Goal: Task Accomplishment & Management: Manage account settings

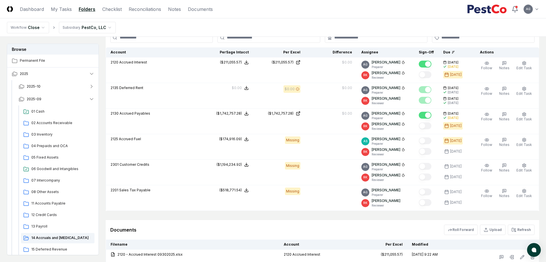
scroll to position [754, 0]
click at [55, 8] on link "My Tasks" at bounding box center [61, 9] width 21 height 7
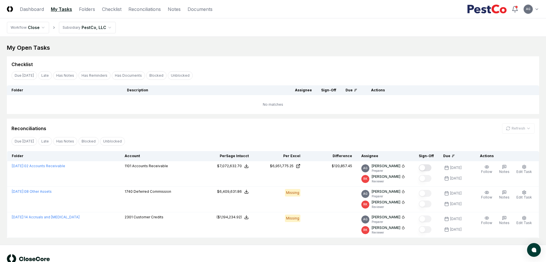
click at [316, 120] on div "Reconciliations Refresh" at bounding box center [273, 126] width 532 height 15
click at [224, 54] on div "My Open Tasks Cancel Reassign Checklist Due [DATE] Late Has Notes Has Reminders…" at bounding box center [273, 141] width 532 height 194
click at [227, 54] on div "My Open Tasks Cancel Reassign Checklist Due [DATE] Late Has Notes Has Reminders…" at bounding box center [273, 141] width 532 height 194
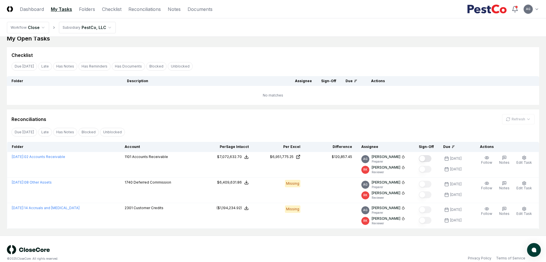
scroll to position [17, 0]
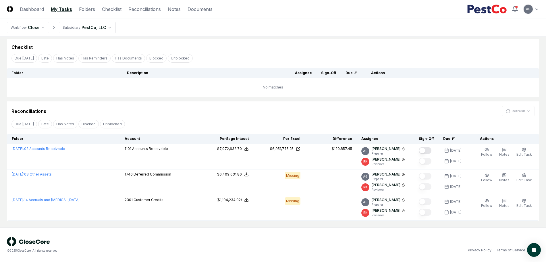
click at [227, 54] on div "Due [DATE] Late Has Notes Has Reminders Has Documents Blocked Unblocked Clear F…" at bounding box center [273, 58] width 532 height 11
click at [222, 42] on div "Checklist" at bounding box center [273, 44] width 532 height 11
click at [278, 40] on div "Checklist" at bounding box center [273, 44] width 532 height 11
click at [218, 109] on div "Reconciliations Refresh" at bounding box center [272, 111] width 523 height 10
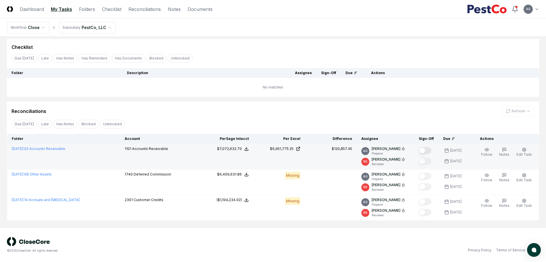
click at [427, 150] on button "Mark complete" at bounding box center [425, 150] width 13 height 7
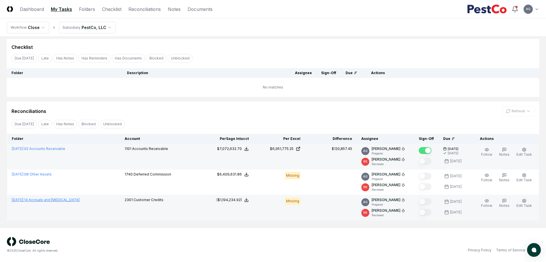
click at [65, 200] on link "[DATE] : 14 Accruals and [MEDICAL_DATA]" at bounding box center [46, 200] width 68 height 4
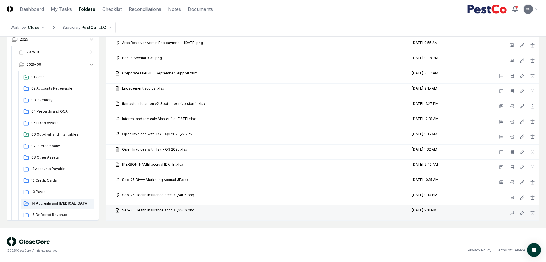
scroll to position [929, 0]
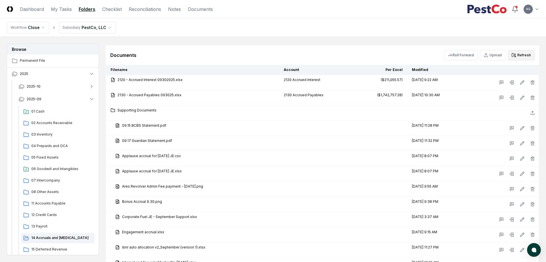
click at [523, 55] on button "Refresh" at bounding box center [521, 55] width 27 height 10
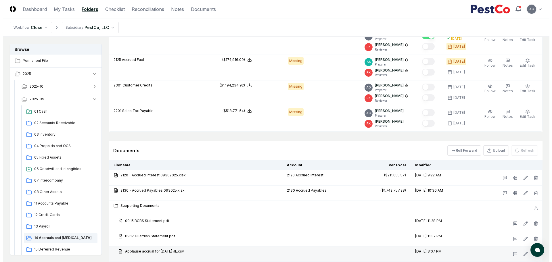
scroll to position [821, 0]
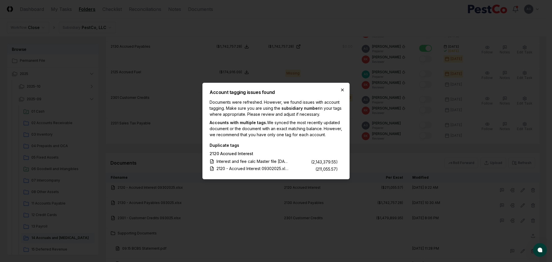
click at [342, 89] on icon "button" at bounding box center [342, 90] width 2 height 2
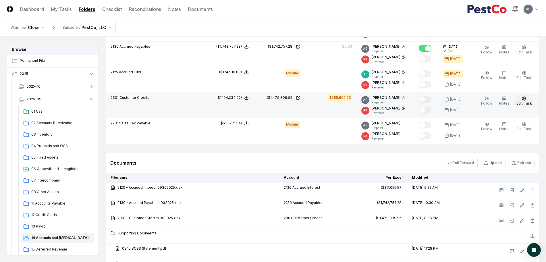
click at [525, 104] on span "Edit Task" at bounding box center [525, 103] width 16 height 4
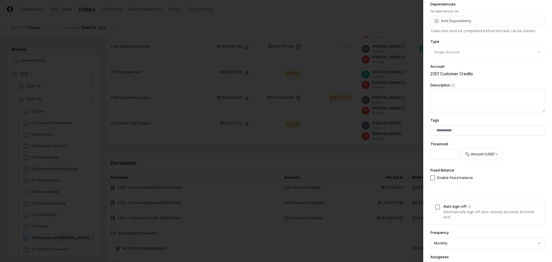
scroll to position [108, 0]
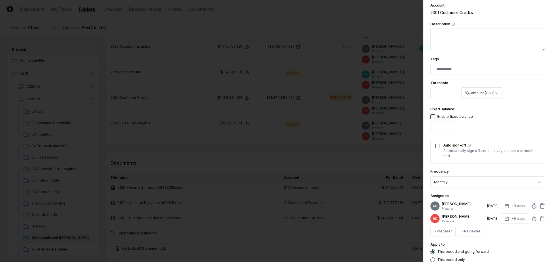
click at [443, 92] on input "*********" at bounding box center [444, 93] width 29 height 10
drag, startPoint x: 450, startPoint y: 93, endPoint x: 424, endPoint y: 95, distance: 26.5
click at [424, 95] on div "**********" at bounding box center [487, 131] width 129 height 262
paste input "number"
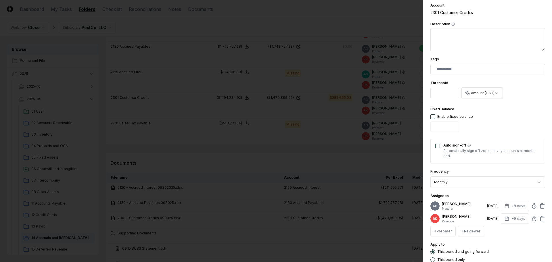
drag, startPoint x: 444, startPoint y: 93, endPoint x: 425, endPoint y: 93, distance: 18.1
click at [425, 93] on div "**********" at bounding box center [487, 131] width 129 height 262
type input "*********"
click at [496, 125] on div "Fixed Balance Enable fixed balance" at bounding box center [487, 120] width 115 height 28
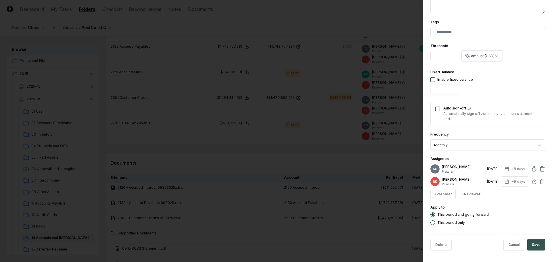
click at [535, 248] on button "Save" at bounding box center [536, 244] width 18 height 11
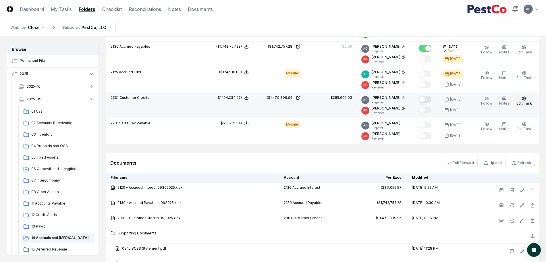
click at [521, 103] on span "Edit Task" at bounding box center [525, 103] width 16 height 4
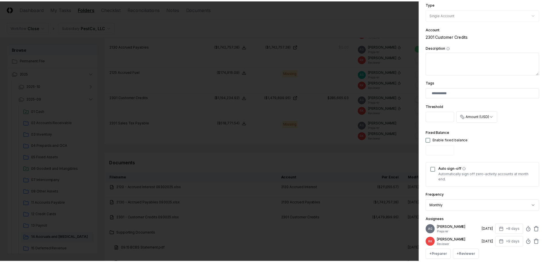
scroll to position [144, 0]
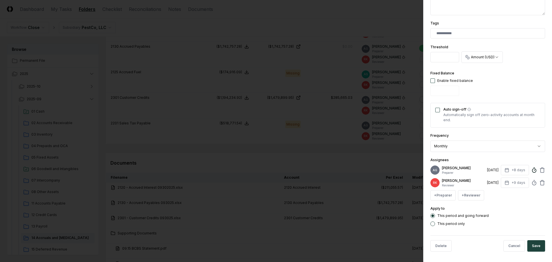
click at [532, 171] on circle at bounding box center [534, 171] width 4 height 4
type input "******"
click at [499, 231] on form "**********" at bounding box center [487, 59] width 115 height 393
click at [532, 250] on button "Save" at bounding box center [536, 245] width 18 height 11
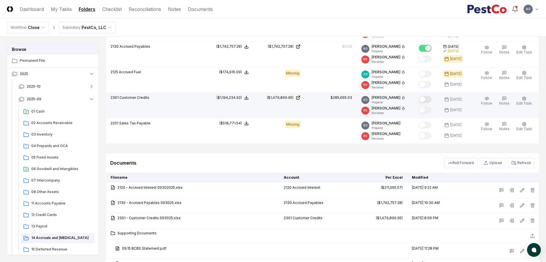
click at [430, 98] on button "Mark complete" at bounding box center [425, 99] width 13 height 7
click at [50, 125] on span "02 Accounts Receivable" at bounding box center [61, 122] width 61 height 5
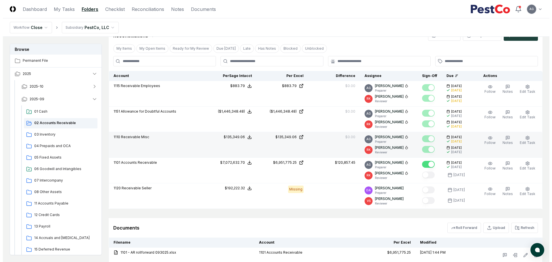
scroll to position [180, 0]
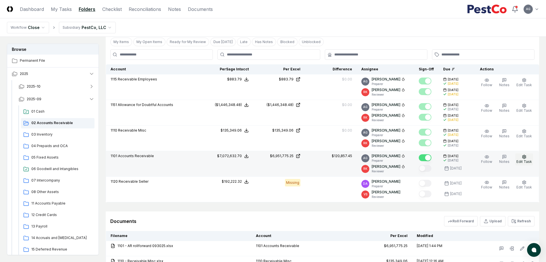
click at [527, 161] on span "Edit Task" at bounding box center [525, 161] width 16 height 4
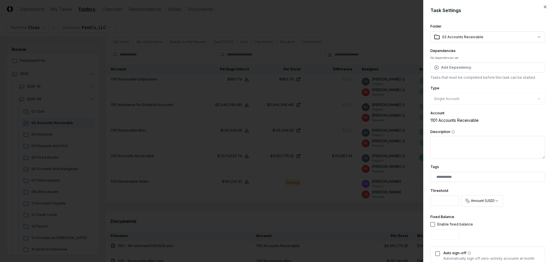
scroll to position [108, 0]
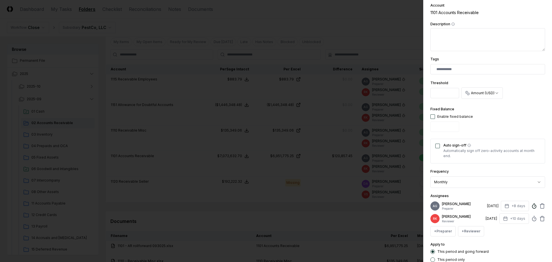
click at [531, 208] on icon at bounding box center [534, 206] width 6 height 6
type input "*****"
click at [536, 234] on div "+ Preparer + Reviewer" at bounding box center [487, 231] width 115 height 10
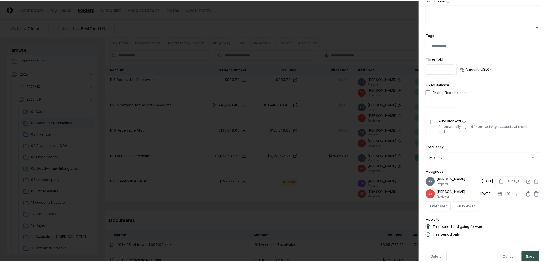
scroll to position [149, 0]
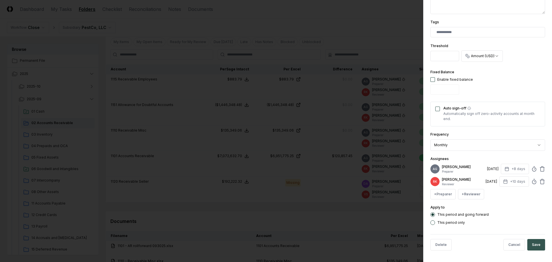
click at [533, 244] on button "Save" at bounding box center [536, 244] width 18 height 11
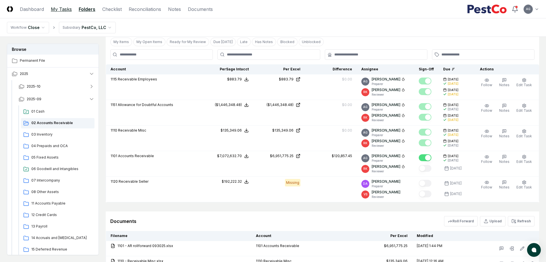
click at [57, 12] on link "My Tasks" at bounding box center [61, 9] width 21 height 7
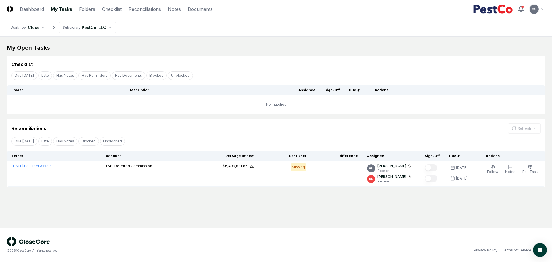
click at [261, 64] on div "Checklist" at bounding box center [275, 64] width 529 height 7
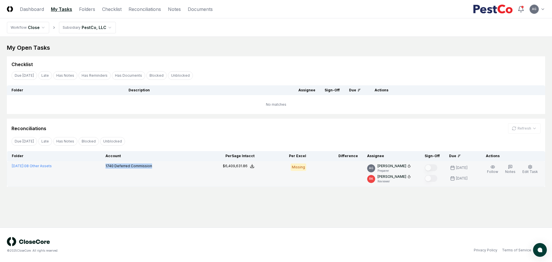
drag, startPoint x: 165, startPoint y: 166, endPoint x: 117, endPoint y: 168, distance: 48.0
click at [117, 168] on td "1740 Deferred Commission" at bounding box center [154, 174] width 106 height 26
copy p "1740 Deferred Commission"
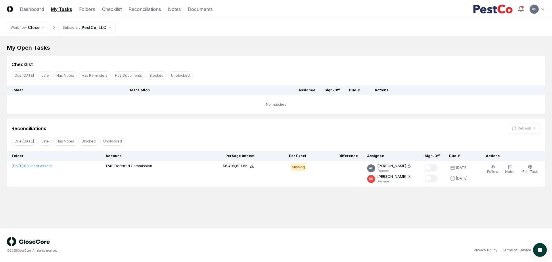
click at [292, 221] on main "My Open Tasks Cancel Reassign Checklist Due [DATE] Late Has Notes Has Reminders…" at bounding box center [276, 132] width 552 height 191
click at [233, 213] on main "My Open Tasks Cancel Reassign Checklist Due [DATE] Late Has Notes Has Reminders…" at bounding box center [276, 132] width 552 height 191
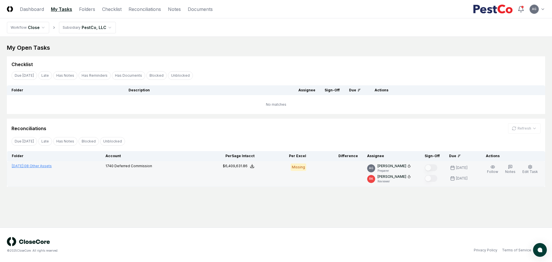
click at [52, 166] on link "[DATE] : 08 Other Assets" at bounding box center [32, 166] width 40 height 4
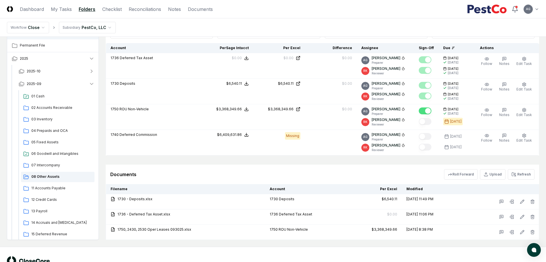
scroll to position [157, 0]
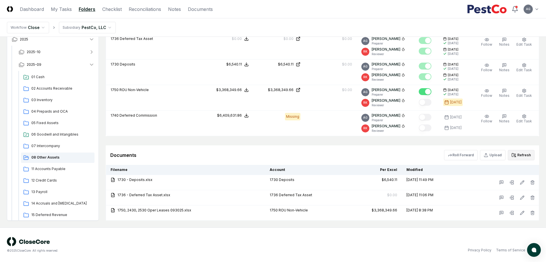
click at [518, 157] on button "Refresh" at bounding box center [521, 155] width 27 height 10
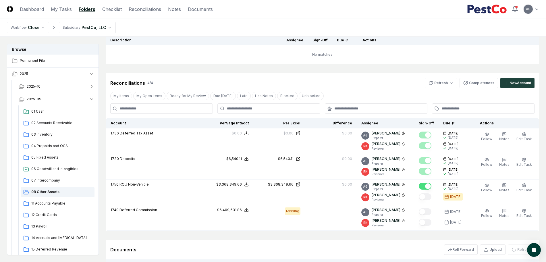
scroll to position [49, 0]
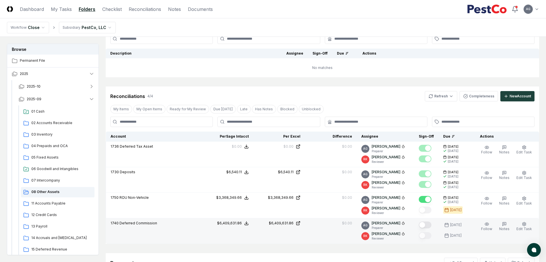
click at [431, 225] on button "Mark complete" at bounding box center [425, 224] width 13 height 7
click at [52, 9] on link "My Tasks" at bounding box center [61, 9] width 21 height 7
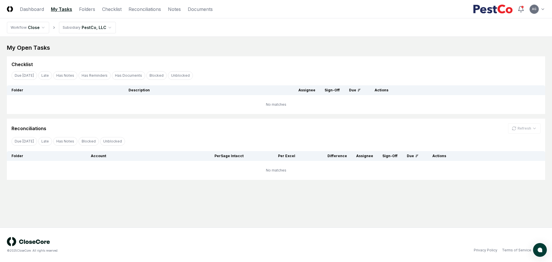
click at [303, 218] on main "My Open Tasks Cancel Reassign Checklist Due [DATE] Late Has Notes Has Reminders…" at bounding box center [276, 132] width 552 height 191
click at [244, 57] on div "Checklist" at bounding box center [276, 61] width 538 height 11
